Goal: Task Accomplishment & Management: Manage account settings

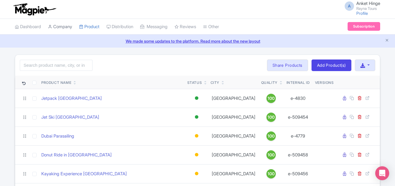
click at [65, 25] on link "Company" at bounding box center [60, 27] width 24 height 16
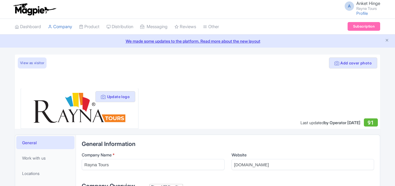
click at [32, 25] on link "Dashboard" at bounding box center [28, 27] width 26 height 16
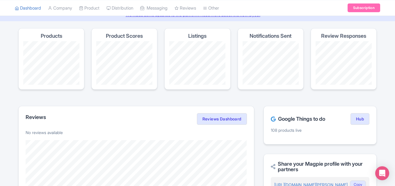
scroll to position [116, 0]
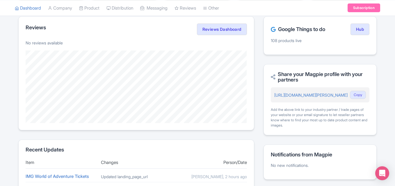
click at [291, 41] on p "108 products live" at bounding box center [320, 41] width 99 height 6
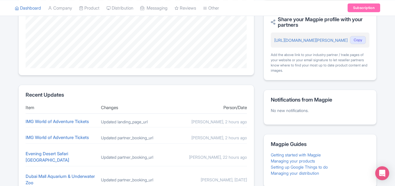
scroll to position [203, 0]
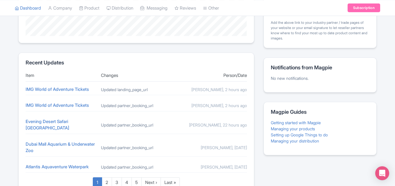
drag, startPoint x: 59, startPoint y: 80, endPoint x: 245, endPoint y: 165, distance: 204.5
click at [245, 165] on section "Recent Updates Item Changes Person/Date IMG World of Adventure Tickets Updated …" at bounding box center [136, 127] width 236 height 148
click at [263, 163] on div "Google Things to do Hub 108 products live Share your Magpie profile with your p…" at bounding box center [319, 64] width 113 height 271
click at [124, 105] on div "Updated partner_booking_url" at bounding box center [136, 106] width 71 height 6
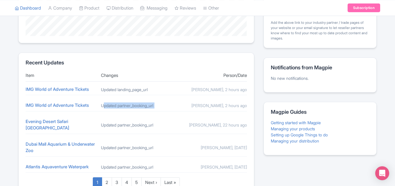
click at [124, 105] on div "Updated partner_booking_url" at bounding box center [136, 106] width 71 height 6
click at [70, 87] on link "IMG World of Adventure Tickets" at bounding box center [57, 90] width 63 height 6
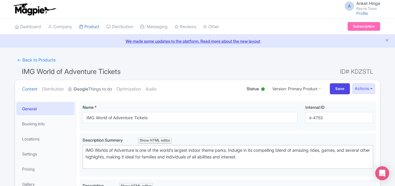
click at [88, 88] on strong "Google" at bounding box center [81, 89] width 15 height 7
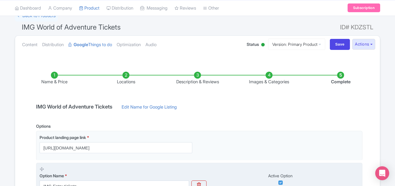
scroll to position [87, 0]
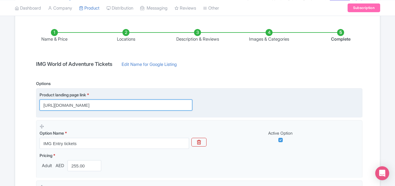
click at [104, 107] on input "https://dubai.raynatours.com/img-world-combo-offers" at bounding box center [116, 105] width 153 height 11
click at [104, 107] on input "[URL][DOMAIN_NAME]" at bounding box center [116, 105] width 153 height 11
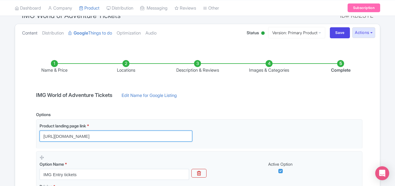
scroll to position [0, 0]
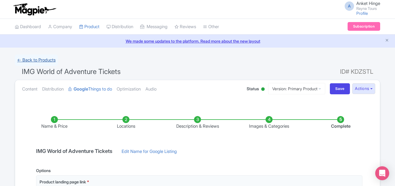
click at [25, 58] on link "← Back to Products" at bounding box center [36, 60] width 43 height 11
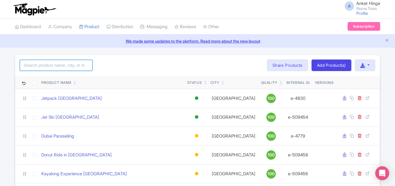
click at [40, 65] on input "search" at bounding box center [56, 65] width 73 height 11
type input "img"
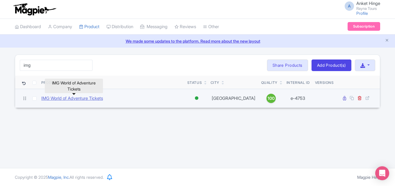
click at [83, 99] on link "IMG World of Adventure Tickets" at bounding box center [72, 98] width 62 height 7
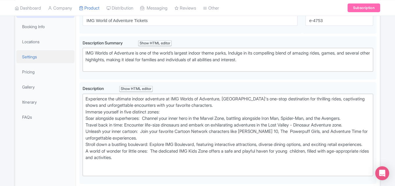
scroll to position [87, 0]
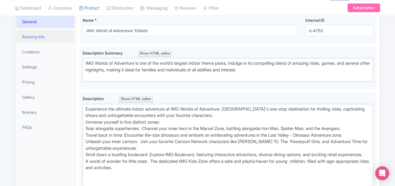
click at [52, 38] on link "Booking Info" at bounding box center [45, 36] width 58 height 13
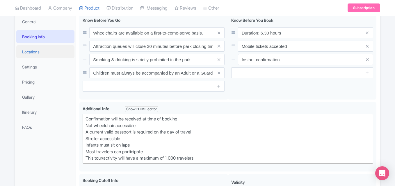
click at [47, 52] on link "Locations" at bounding box center [45, 51] width 58 height 13
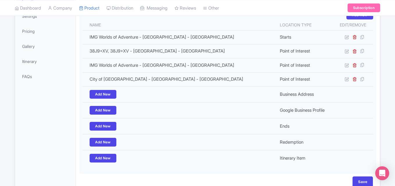
scroll to position [83, 0]
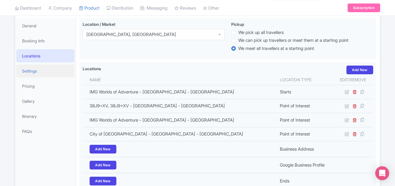
click at [30, 66] on link "Settings" at bounding box center [45, 71] width 58 height 13
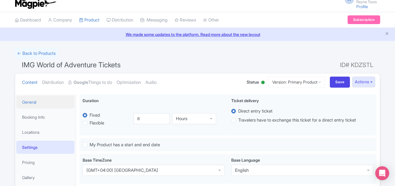
scroll to position [0, 0]
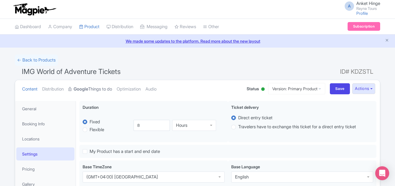
click at [79, 88] on strong "Google" at bounding box center [81, 89] width 15 height 7
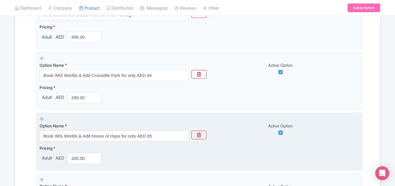
scroll to position [392, 0]
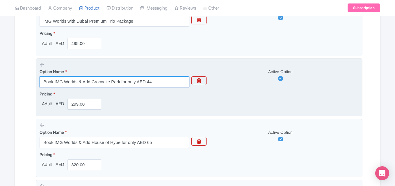
click at [96, 82] on input "Book IMG Worlds & Add Crocodile Park for only AED 44" at bounding box center [114, 81] width 149 height 11
click at [99, 82] on input "Book IMG Worlds & Add Crocodile Park for only AED 44" at bounding box center [114, 81] width 149 height 11
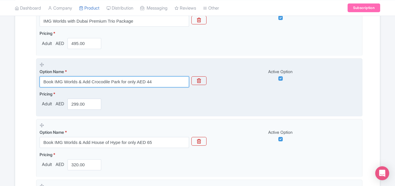
click at [99, 82] on input "Book IMG Worlds & Add Crocodile Park for only AED 44" at bounding box center [114, 81] width 149 height 11
click at [65, 83] on input "Book IMG Worlds & Add Crocodile Park for only AED 44" at bounding box center [114, 81] width 149 height 11
drag, startPoint x: 93, startPoint y: 82, endPoint x: 152, endPoint y: 82, distance: 59.0
click at [152, 82] on input "Book IMG Worlds & Add Crocodile Park for only AED 44" at bounding box center [114, 81] width 149 height 11
click at [153, 81] on input "Book IMG Worlds & Add Crocodile Park for only AED 44" at bounding box center [114, 81] width 149 height 11
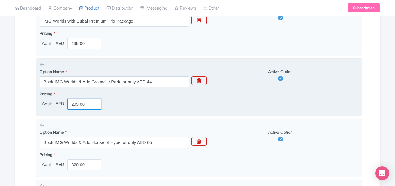
click at [79, 104] on input "299.00" at bounding box center [84, 104] width 34 height 11
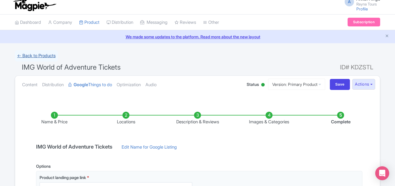
scroll to position [0, 0]
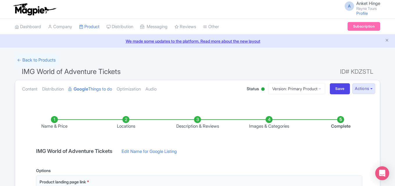
click at [39, 61] on link "← Back to Products" at bounding box center [36, 60] width 43 height 11
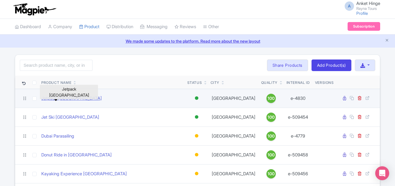
click at [60, 99] on link "Jetpack [GEOGRAPHIC_DATA]" at bounding box center [71, 98] width 60 height 7
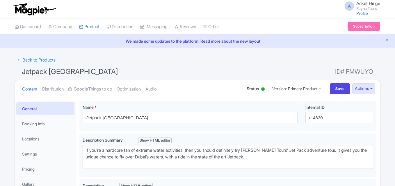
click at [355, 70] on span "ID# FMWUYO" at bounding box center [354, 72] width 38 height 12
click at [40, 61] on link "← Back to Products" at bounding box center [36, 60] width 43 height 11
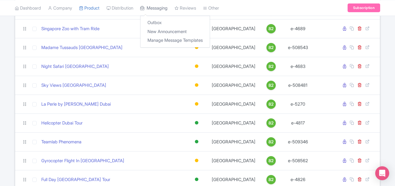
scroll to position [1366, 0]
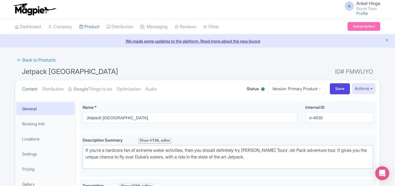
click at [347, 72] on span "ID# FMWUYO" at bounding box center [354, 72] width 38 height 12
click at [333, 73] on h1 "Jetpack Dubai ID# FMWUYO" at bounding box center [197, 73] width 365 height 14
click at [42, 59] on link "← Back to Products" at bounding box center [36, 60] width 43 height 11
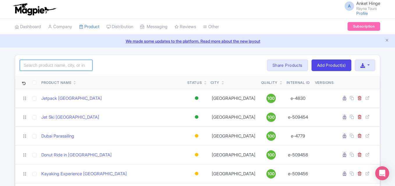
click at [55, 65] on input "search" at bounding box center [56, 65] width 73 height 11
type input "img"
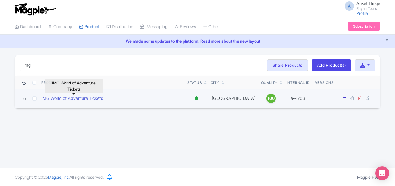
click at [68, 100] on link "IMG World of Adventure Tickets" at bounding box center [72, 98] width 62 height 7
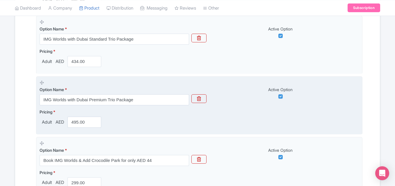
scroll to position [349, 0]
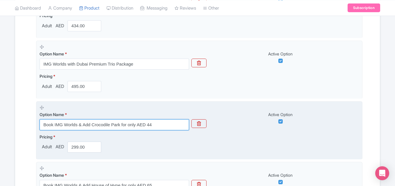
drag, startPoint x: 99, startPoint y: 124, endPoint x: 167, endPoint y: 127, distance: 67.2
click at [167, 127] on input "Book IMG Worlds & Add Crocodile Park for only AED 44" at bounding box center [114, 124] width 149 height 11
click at [108, 125] on input "Book IMG Worlds & Add Crocodile Park for only AED 44" at bounding box center [114, 124] width 149 height 11
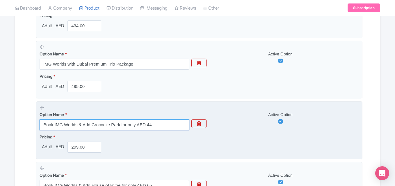
click at [146, 123] on input "Book IMG Worlds & Add Crocodile Park for only AED 44" at bounding box center [114, 124] width 149 height 11
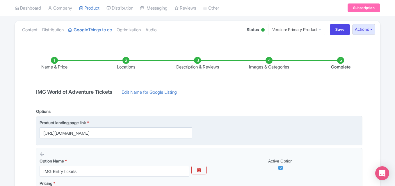
scroll to position [58, 0]
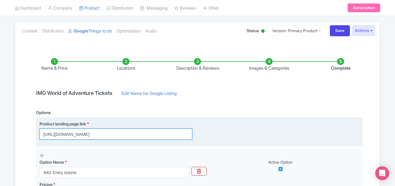
click at [88, 135] on input "https://dubai.raynatours.com/img-world-combo-offers" at bounding box center [116, 134] width 153 height 11
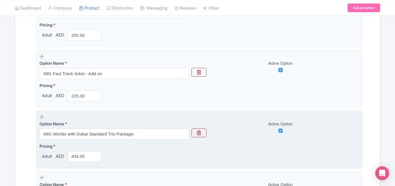
scroll to position [233, 0]
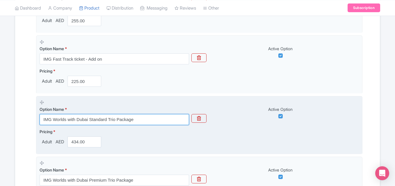
click at [67, 122] on input "IMG Worlds with Dubai Standard Trio Package" at bounding box center [114, 119] width 149 height 11
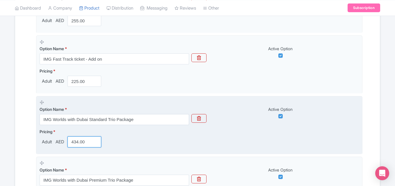
click at [80, 143] on input "434.00" at bounding box center [84, 142] width 34 height 11
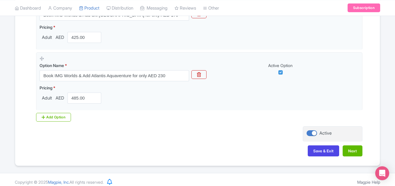
scroll to position [828, 0]
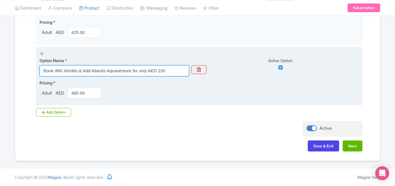
drag, startPoint x: 150, startPoint y: 70, endPoint x: 166, endPoint y: 72, distance: 16.1
click at [166, 72] on input "Book IMG Worlds & Add Atlantis Aquaventure for only AED 230" at bounding box center [114, 70] width 149 height 11
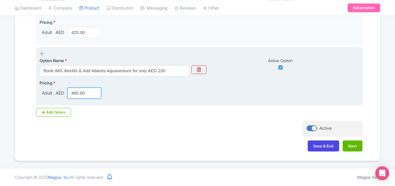
click at [82, 94] on input "485.00" at bounding box center [84, 93] width 34 height 11
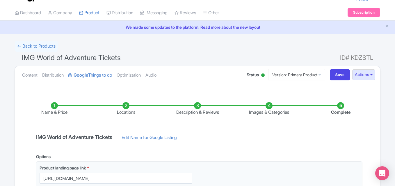
scroll to position [0, 0]
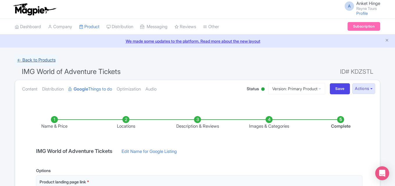
click at [45, 62] on link "← Back to Products" at bounding box center [36, 60] width 43 height 11
